Goal: Task Accomplishment & Management: Use online tool/utility

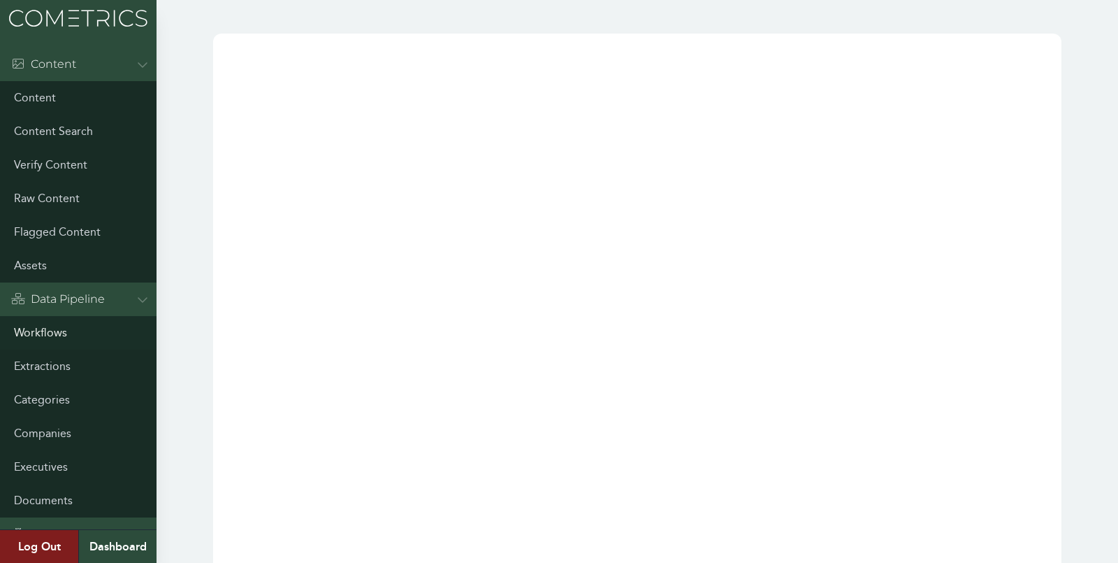
click at [31, 334] on link "Workflows" at bounding box center [78, 333] width 157 height 34
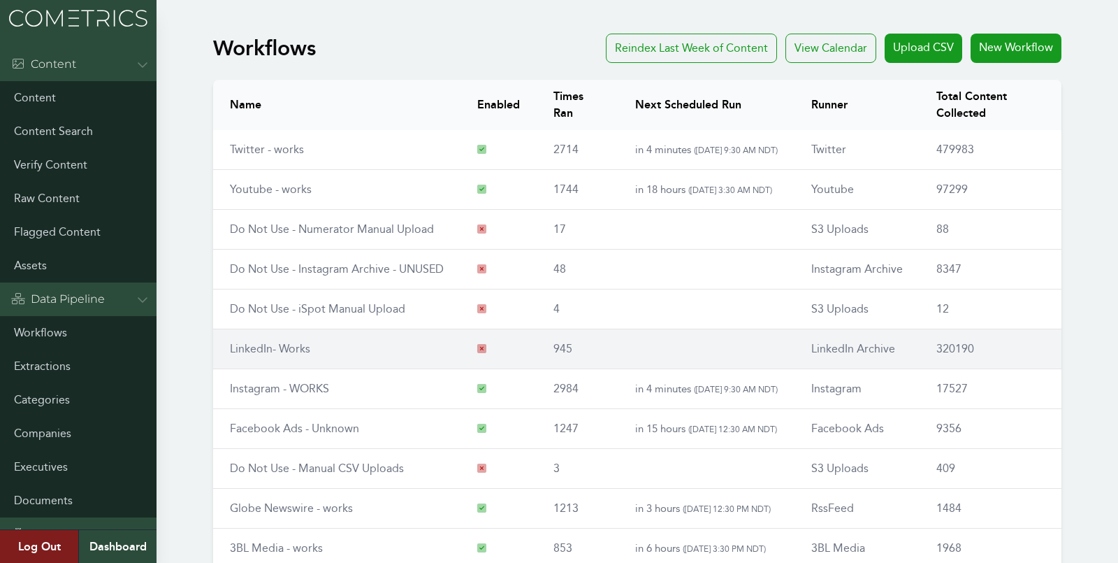
click at [283, 351] on link "LinkedIn- Works" at bounding box center [270, 348] width 80 height 13
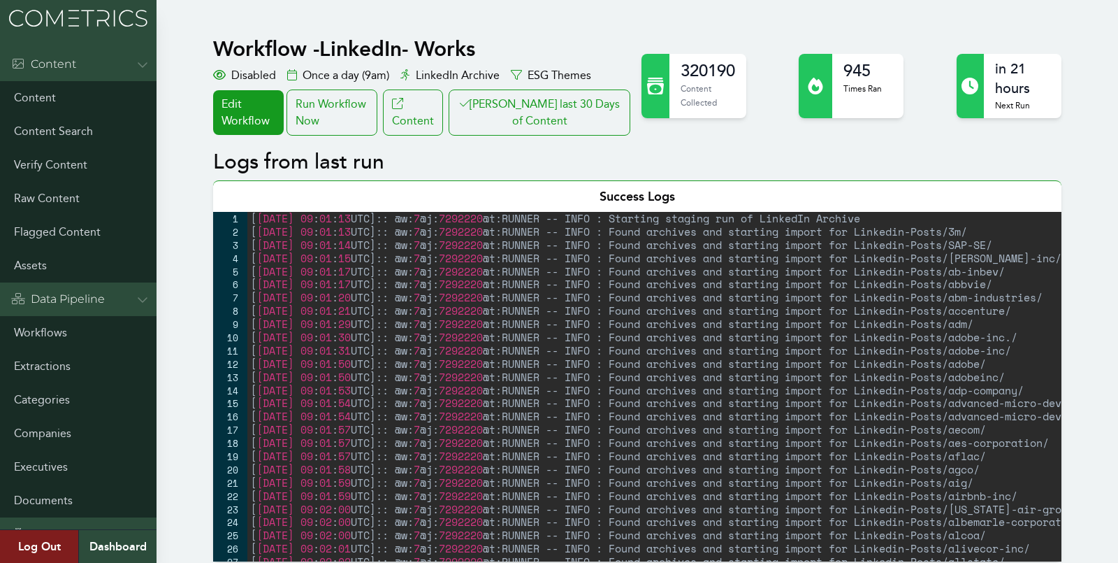
click at [523, 115] on button "Clair last 30 Days of Content" at bounding box center [540, 112] width 182 height 46
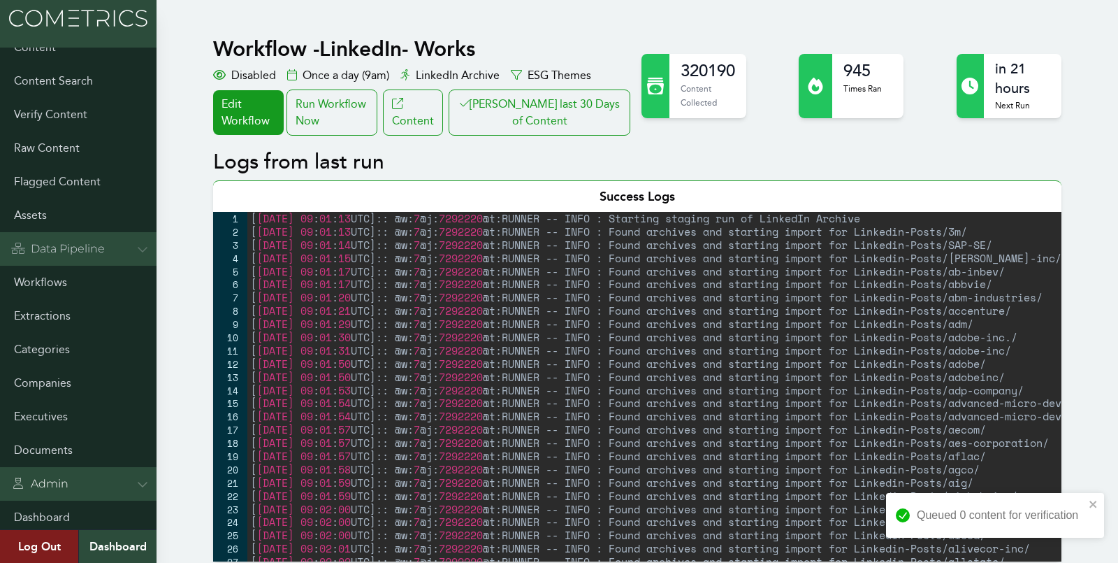
scroll to position [64, 0]
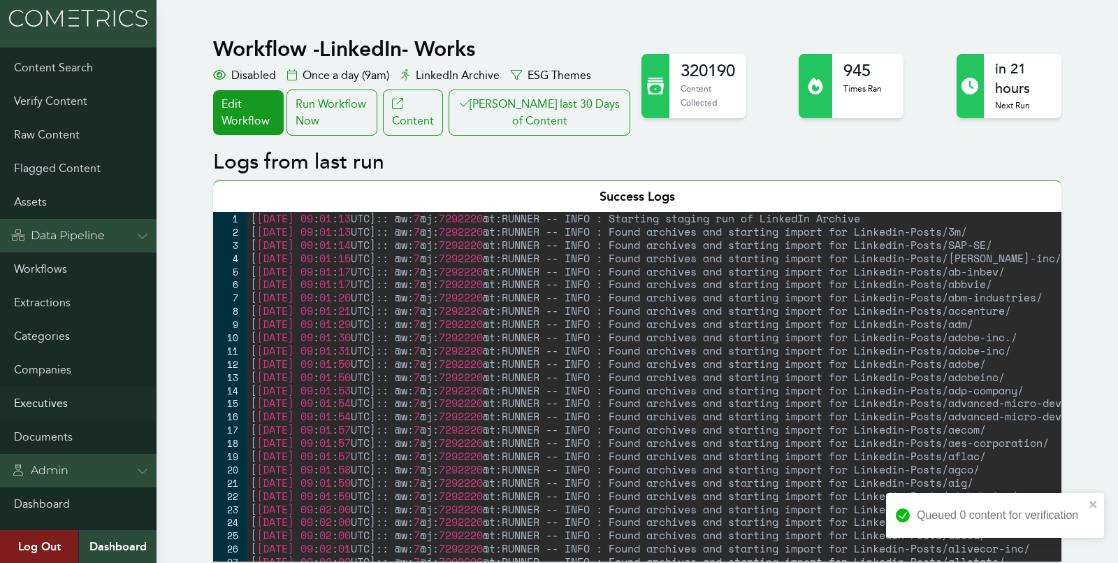
click at [45, 410] on link "Executives" at bounding box center [78, 403] width 157 height 34
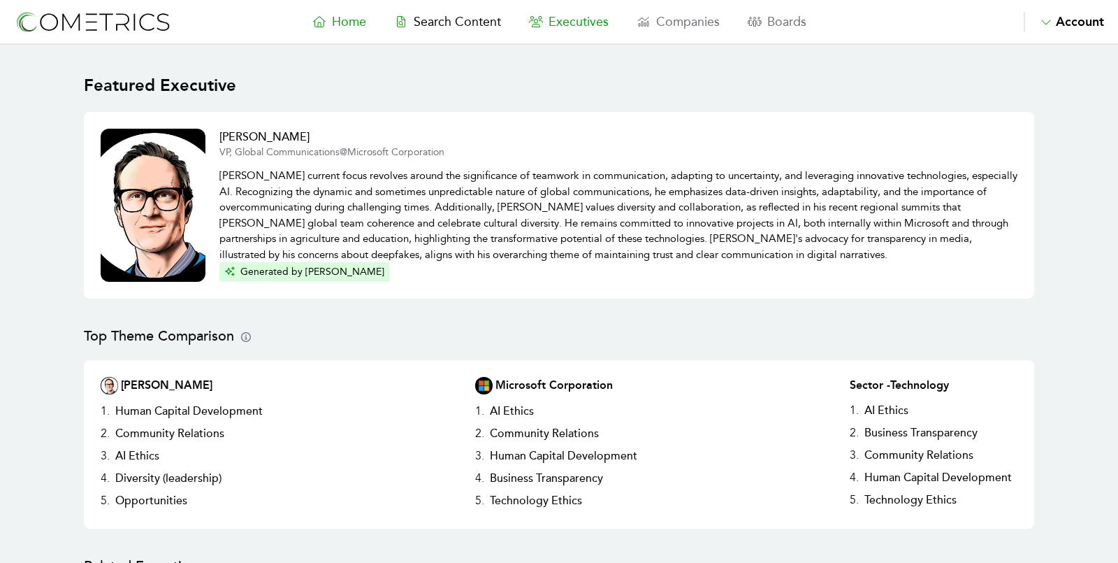
click at [557, 22] on span "Executives" at bounding box center [579, 21] width 60 height 15
select select "50"
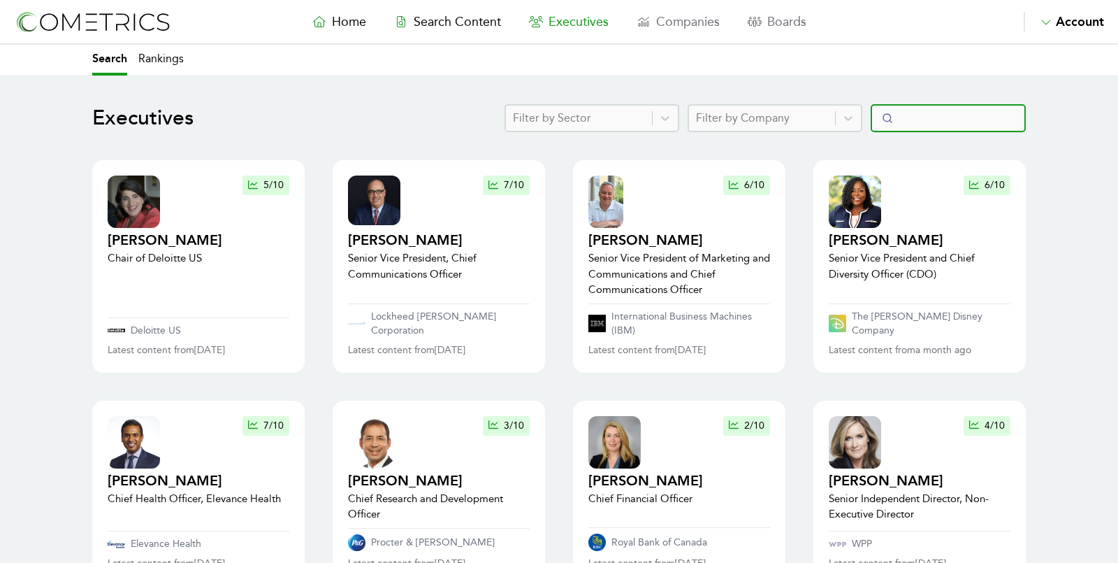
click at [934, 125] on input "Search" at bounding box center [948, 118] width 155 height 28
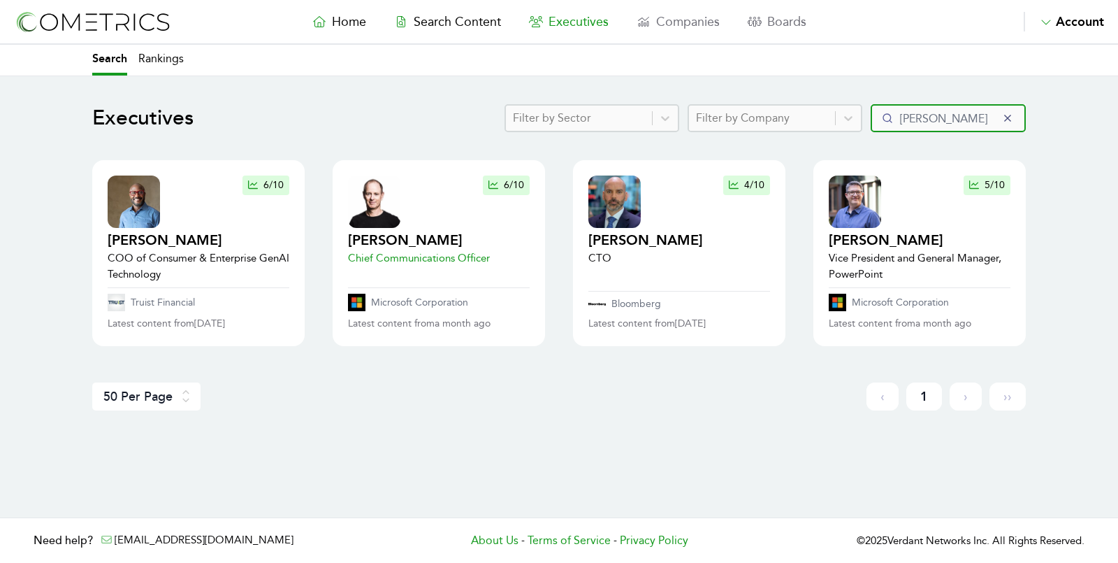
type input "shaw"
click at [370, 218] on img at bounding box center [374, 201] width 52 height 52
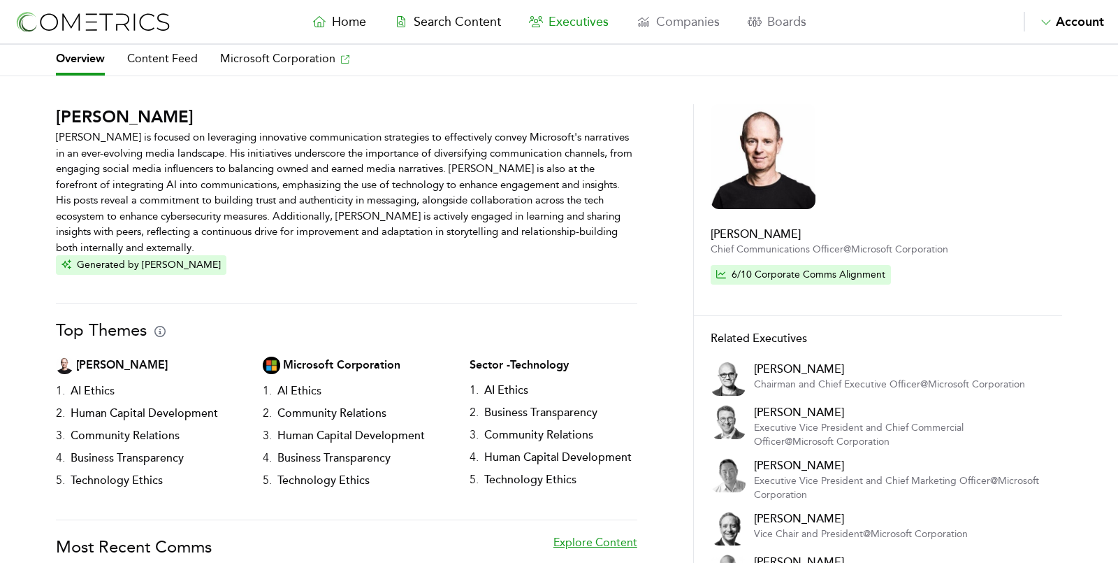
click at [40, 261] on div "Frank X. Shaw Frank X. Shaw is focused on leveraging innovative communication s…" at bounding box center [559, 453] width 1118 height 699
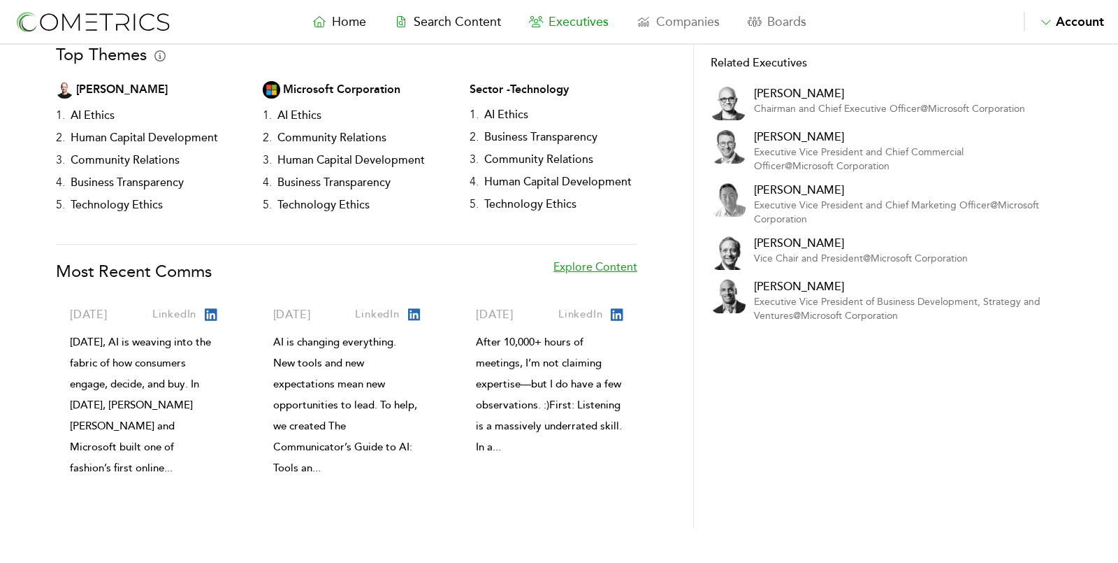
scroll to position [386, 0]
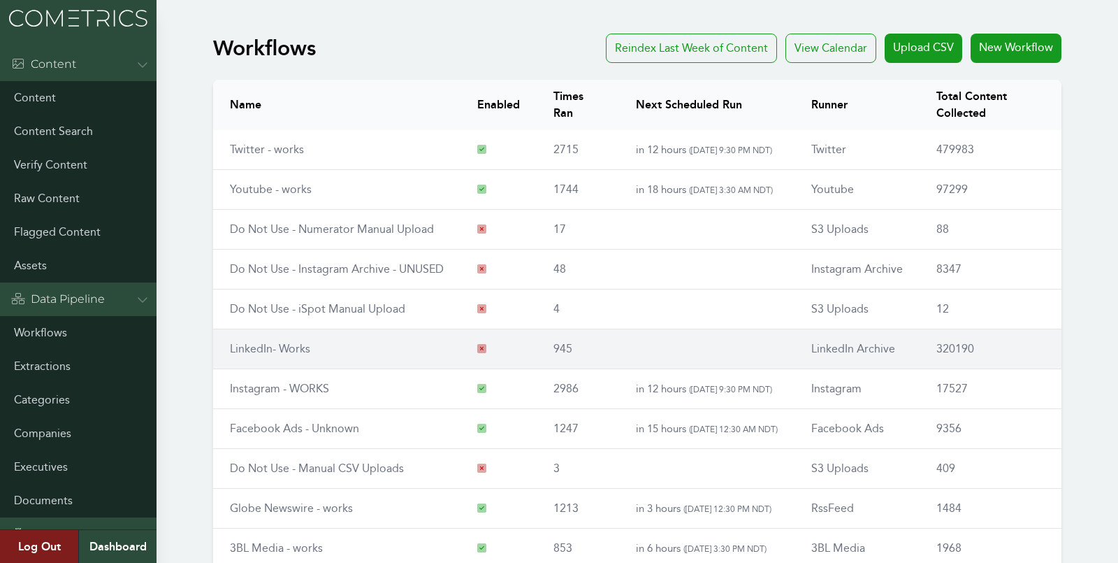
click at [245, 353] on td "LinkedIn- Works" at bounding box center [336, 349] width 247 height 40
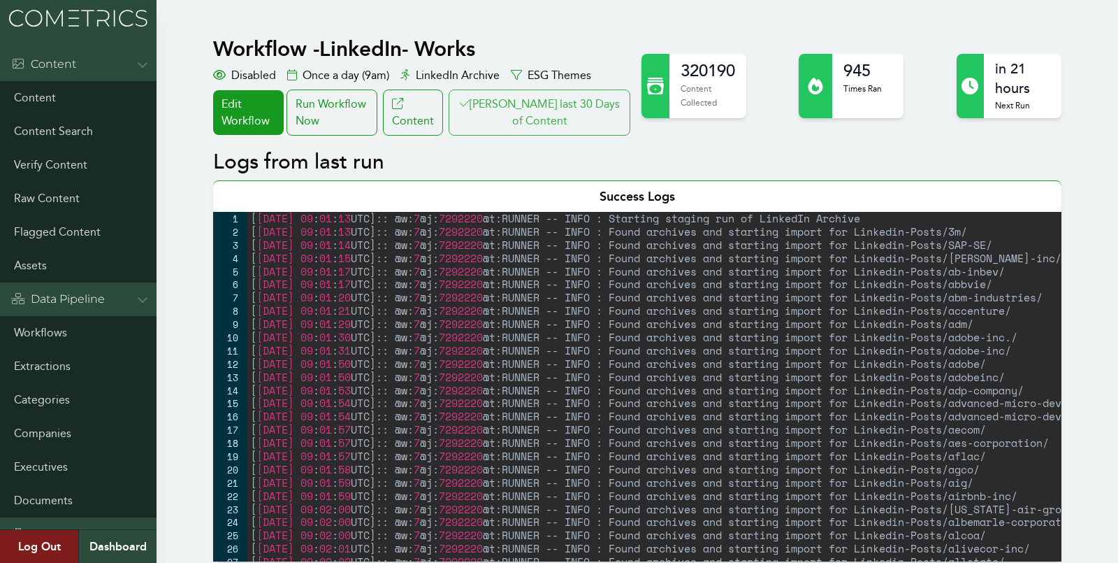
click at [537, 97] on button "[PERSON_NAME] last 30 Days of Content" at bounding box center [540, 112] width 182 height 46
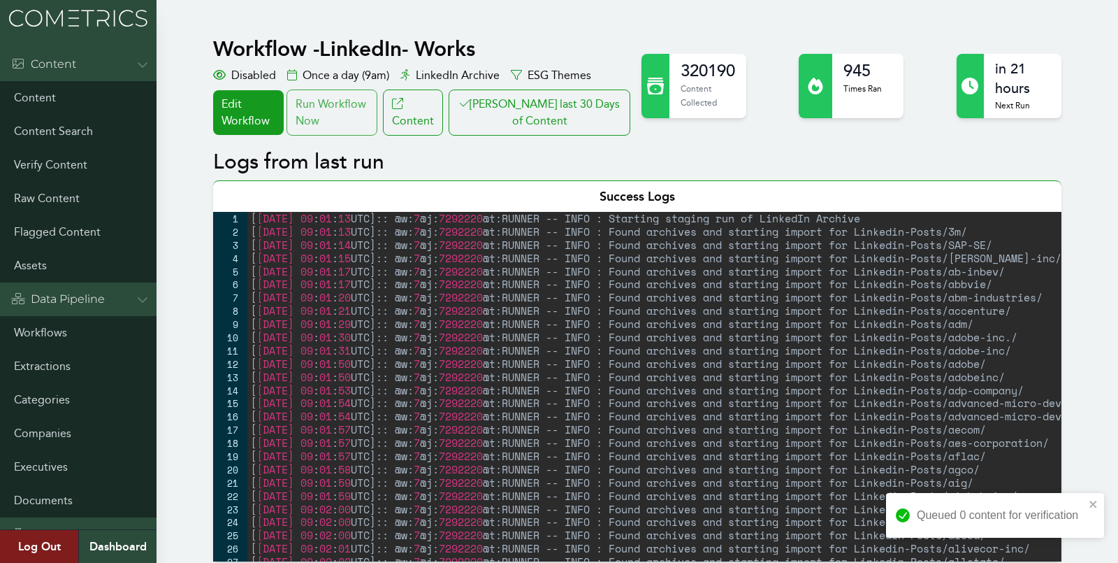
click at [338, 110] on div "Run Workflow Now" at bounding box center [331, 112] width 91 height 46
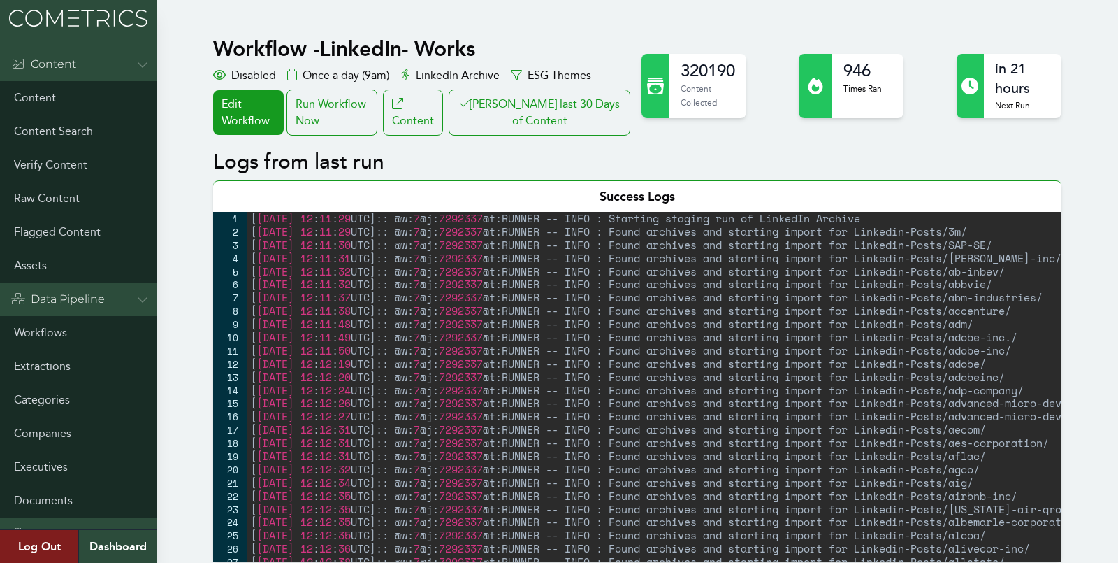
click at [346, 101] on div "Run Workflow Now" at bounding box center [331, 112] width 91 height 46
click at [565, 97] on button "Clair last 30 Days of Content" at bounding box center [540, 112] width 182 height 46
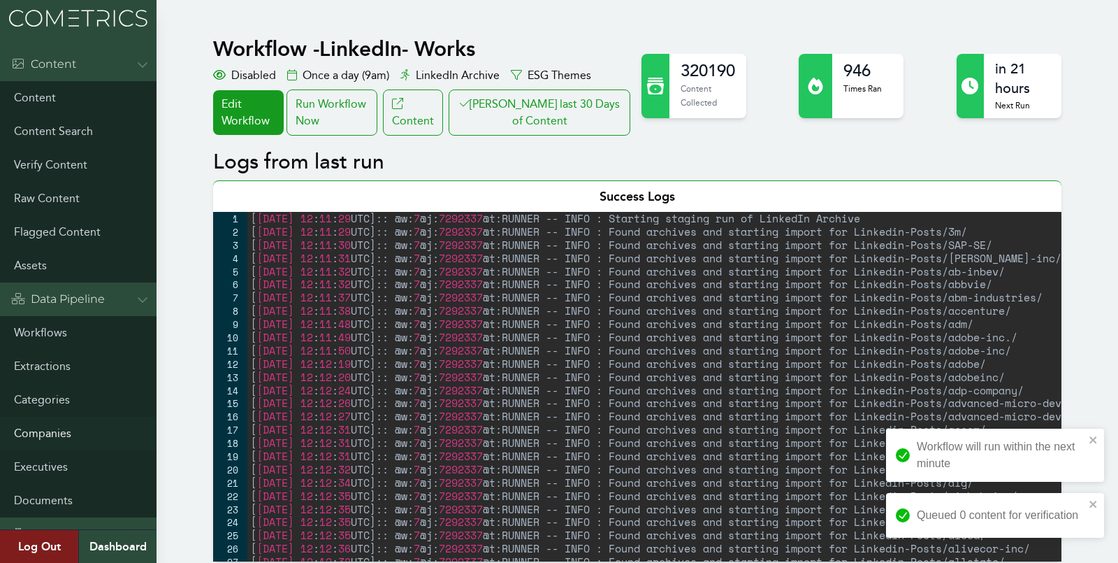
click at [43, 426] on link "Companies" at bounding box center [78, 433] width 157 height 34
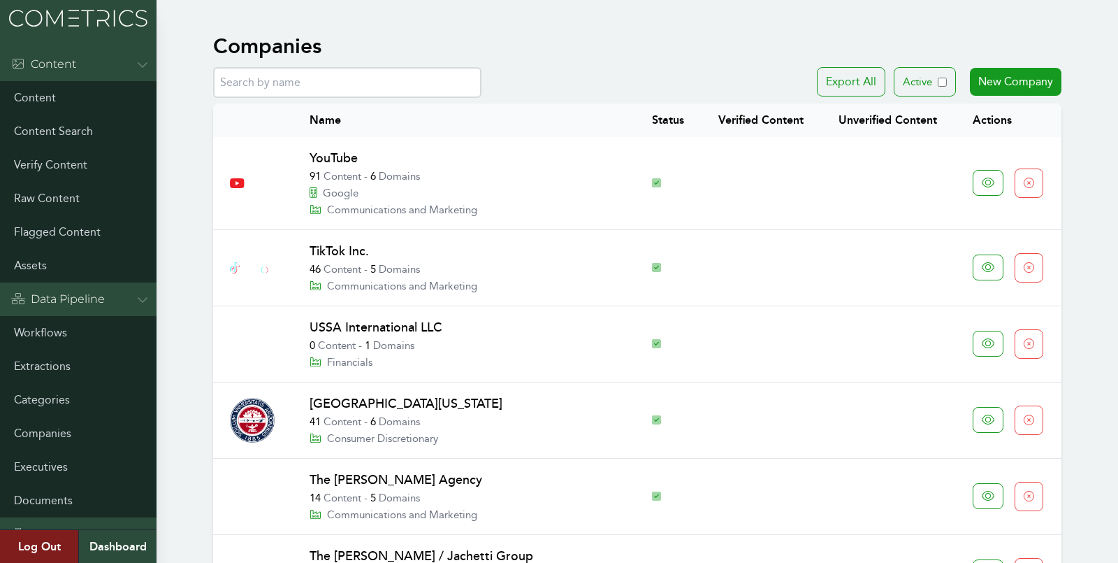
click at [275, 91] on input "text" at bounding box center [347, 82] width 268 height 31
type input "microsoft"
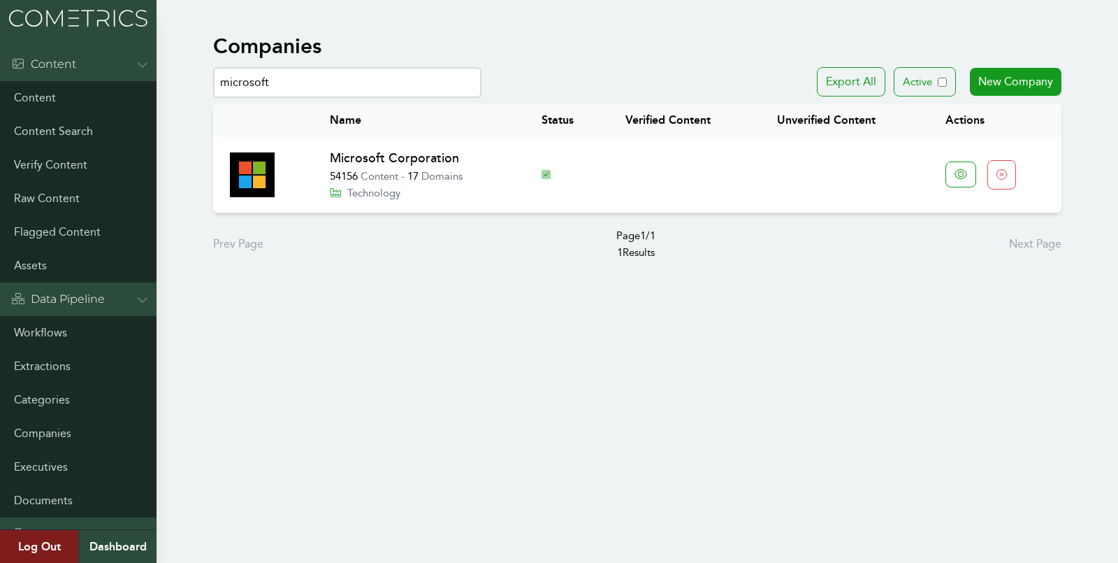
click at [382, 154] on link "Microsoft Corporation" at bounding box center [394, 157] width 129 height 15
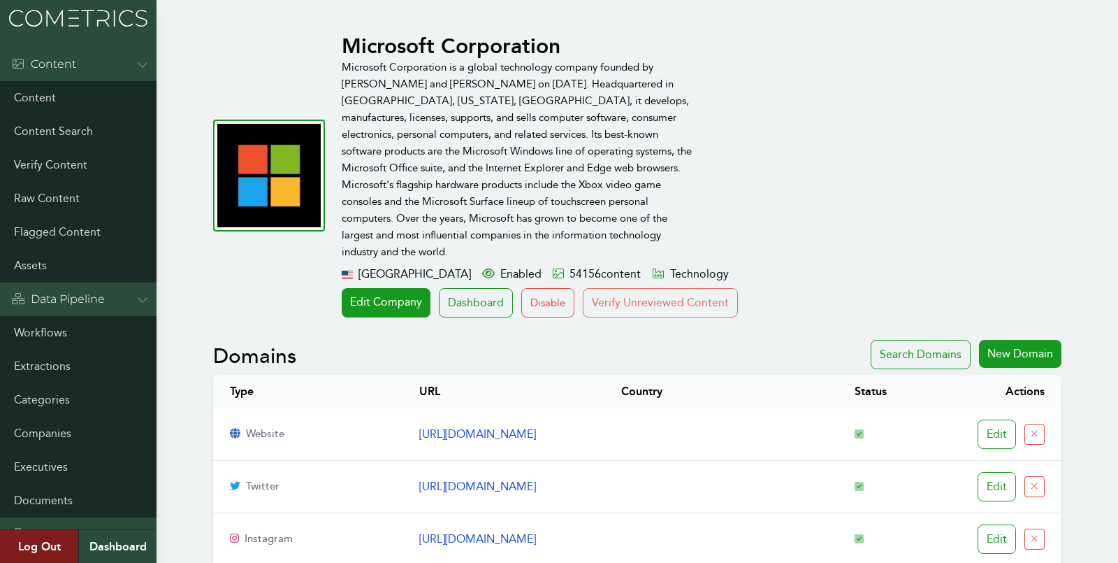
click at [623, 288] on button "Verify Unreviewed Content" at bounding box center [660, 302] width 155 height 29
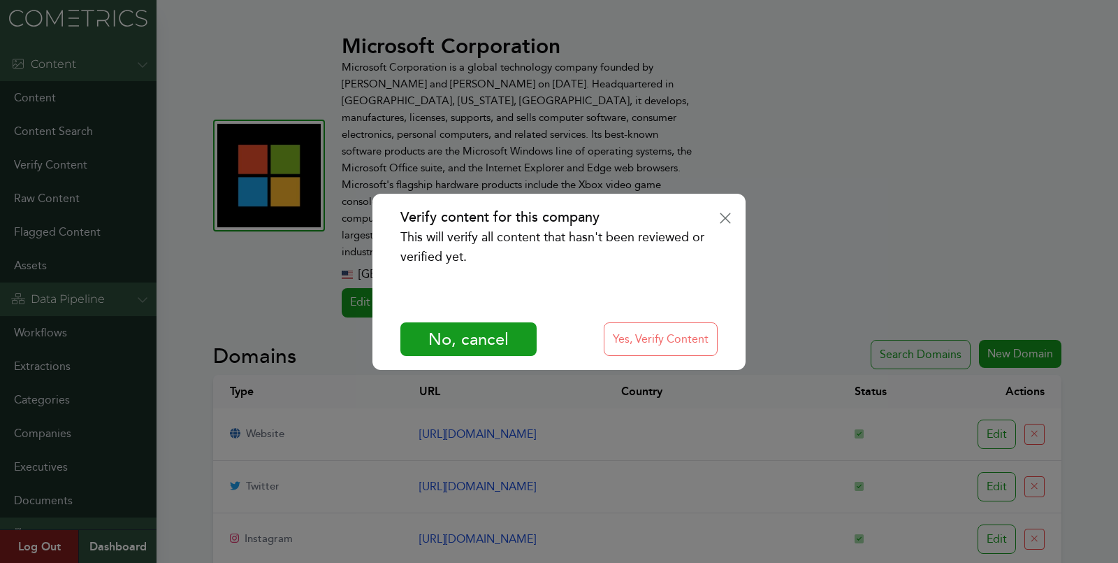
drag, startPoint x: 658, startPoint y: 343, endPoint x: 658, endPoint y: 333, distance: 10.5
click at [658, 340] on button "Yes, Verify Content" at bounding box center [661, 339] width 114 height 34
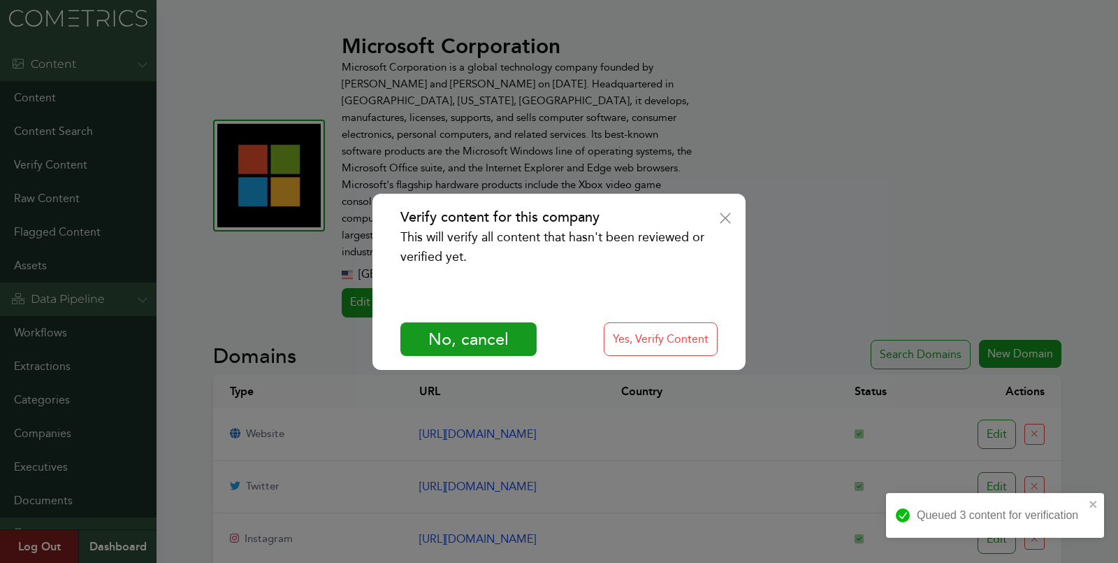
click at [722, 215] on icon "Verify content for this company" at bounding box center [725, 217] width 10 height 10
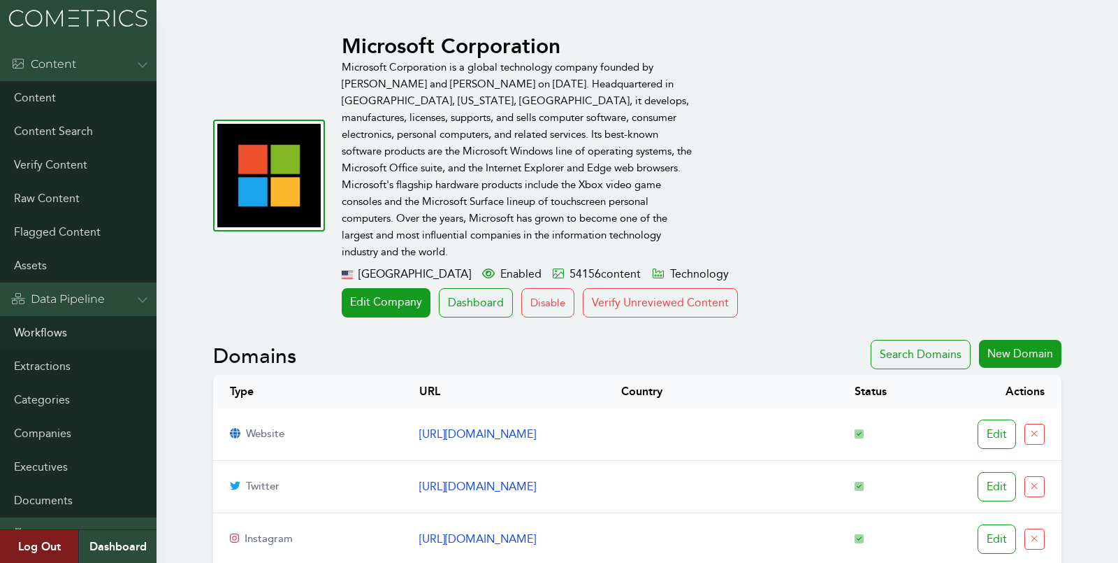
click at [48, 328] on link "Workflows" at bounding box center [78, 333] width 157 height 34
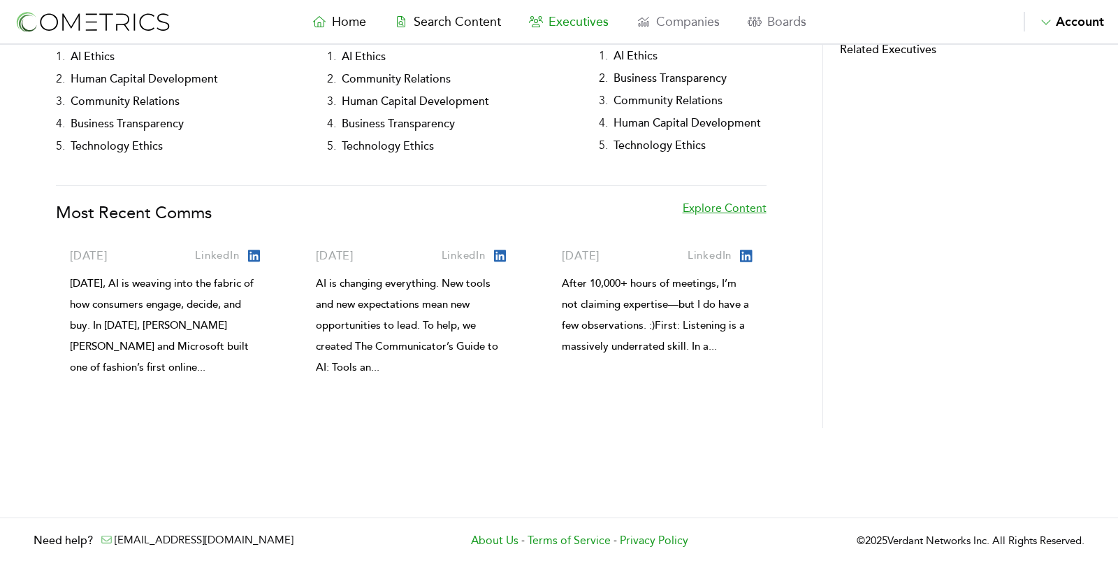
scroll to position [314, 0]
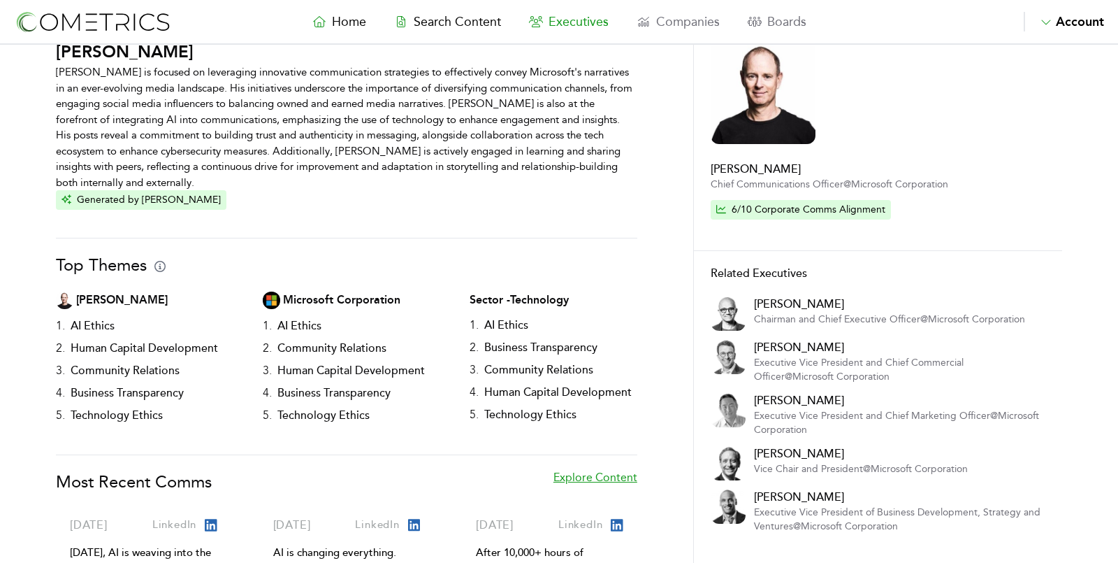
scroll to position [71, 0]
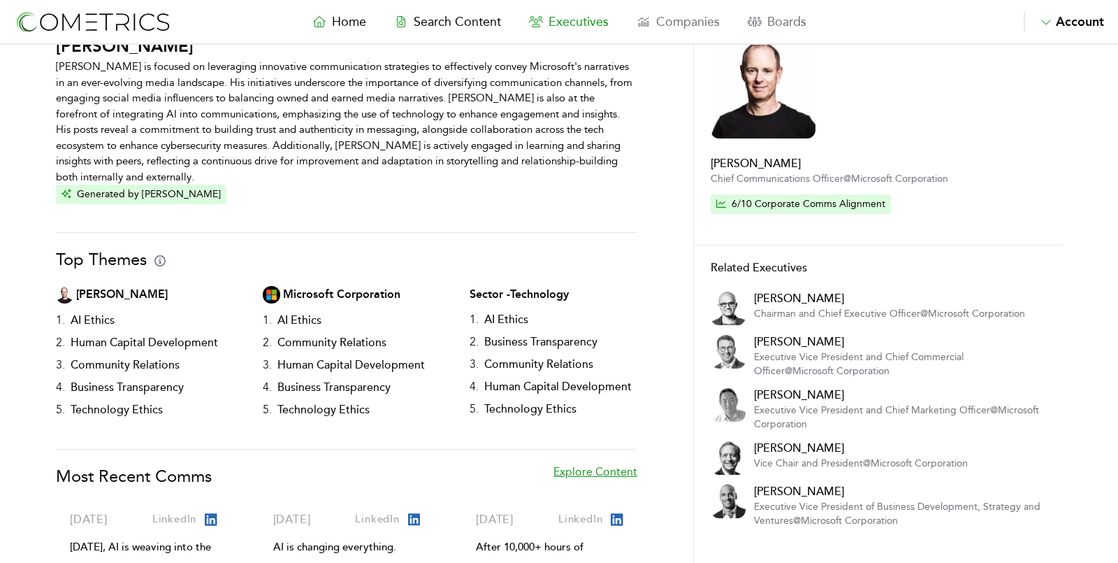
click at [623, 465] on link "Explore Content" at bounding box center [595, 482] width 84 height 39
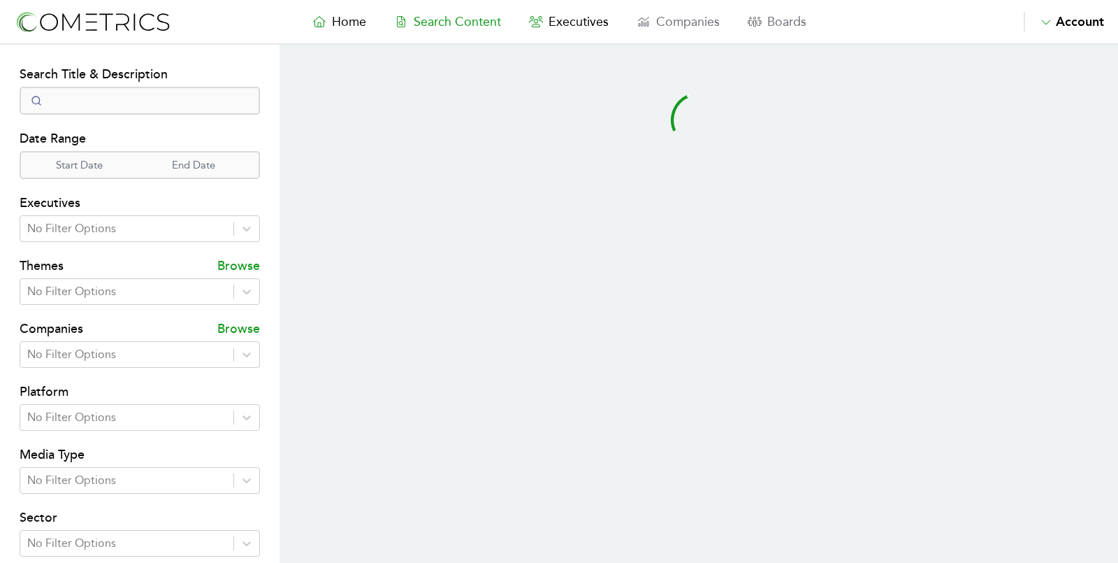
select select "50"
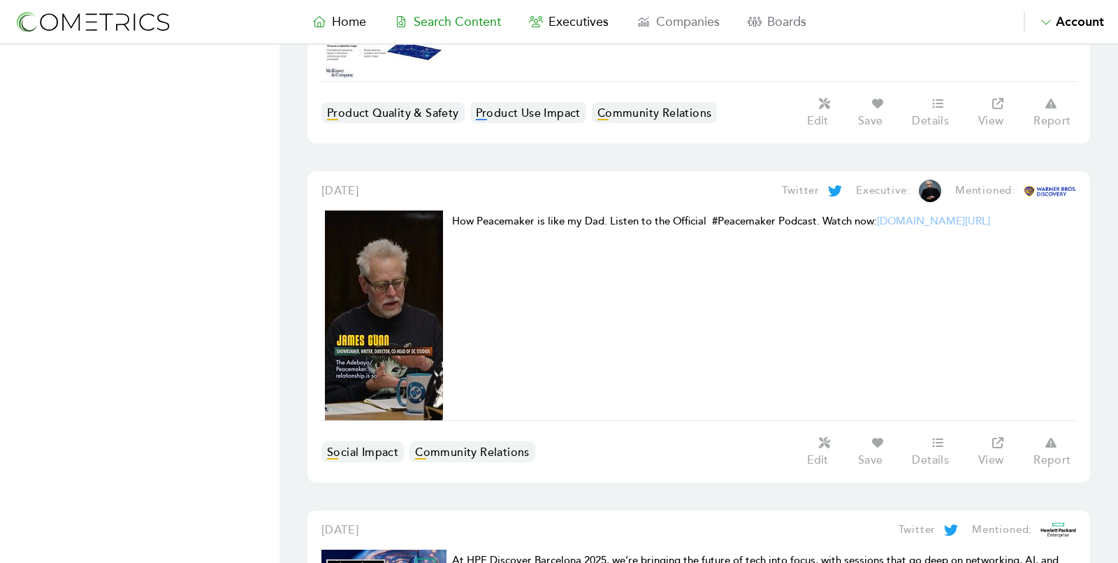
scroll to position [2342, 0]
